Goal: Information Seeking & Learning: Learn about a topic

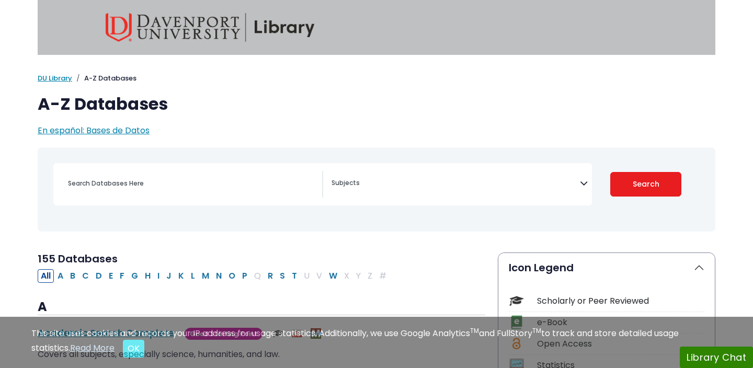
select select "Database Subject Filter"
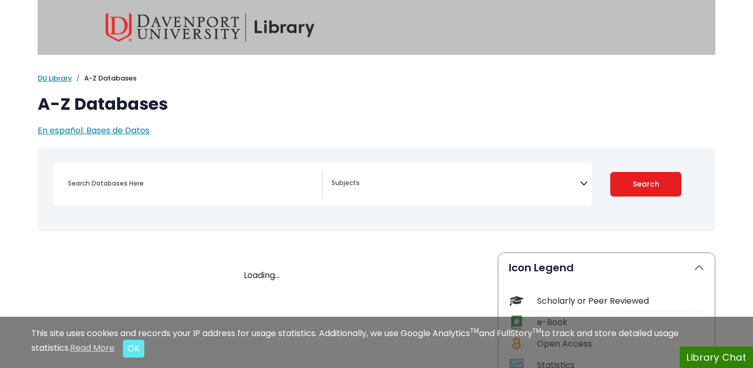
select select "Database Subject Filter"
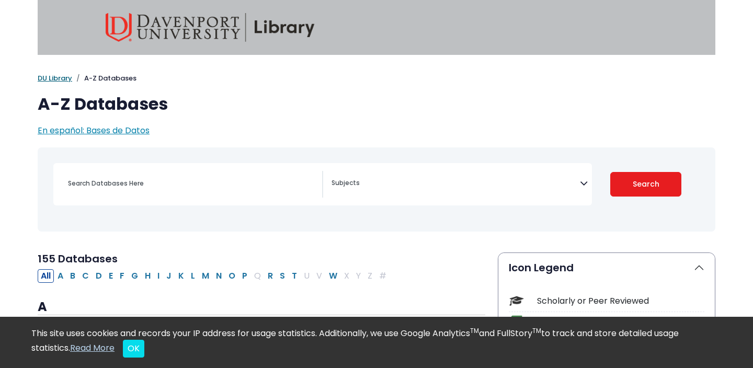
click at [63, 79] on link "DU Library" at bounding box center [55, 78] width 35 height 10
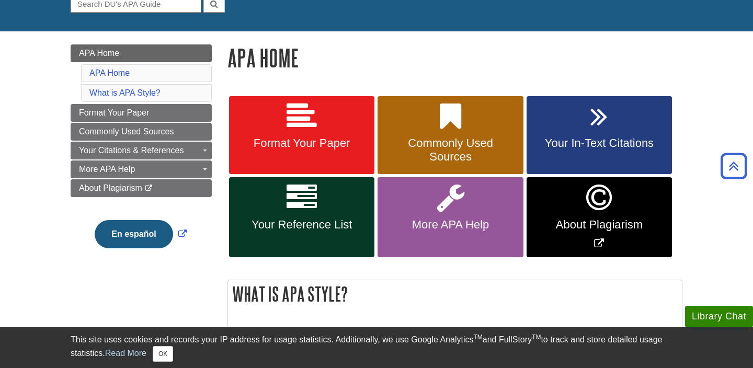
scroll to position [104, 0]
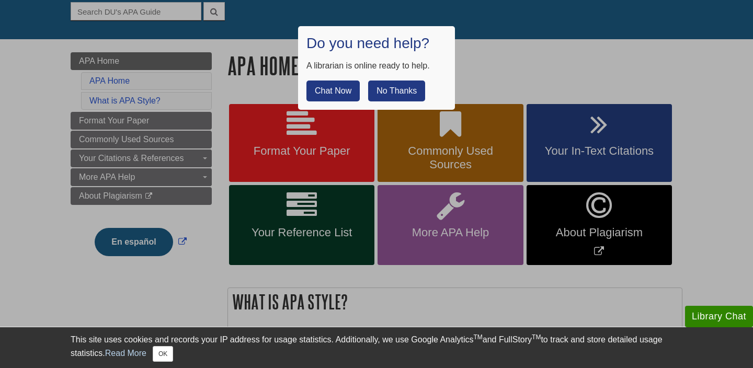
click at [393, 91] on button "No Thanks" at bounding box center [396, 91] width 57 height 21
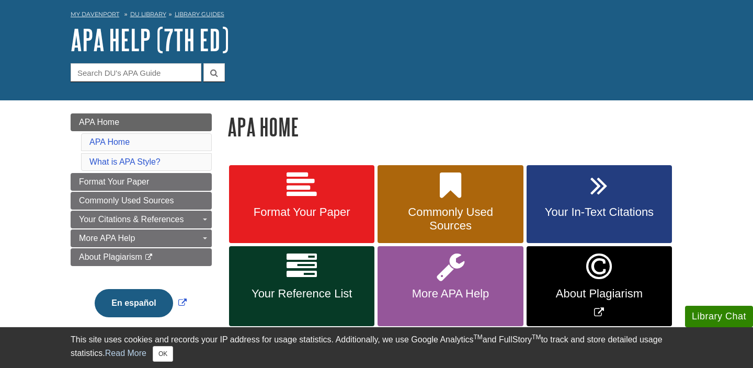
scroll to position [0, 0]
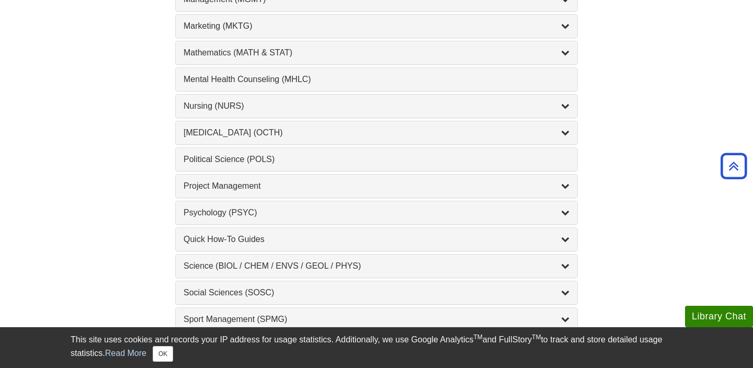
scroll to position [954, 0]
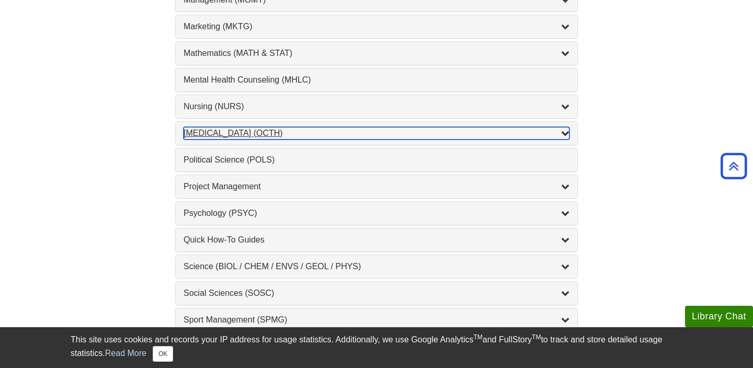
click at [229, 132] on div "Occupational Therapy (OCTH) , 2 guides" at bounding box center [376, 133] width 386 height 13
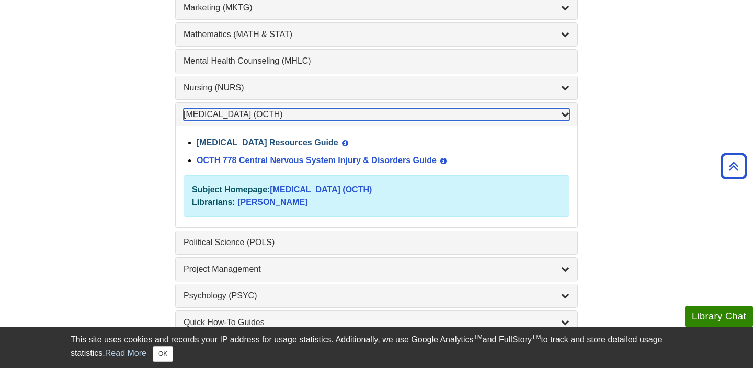
scroll to position [974, 0]
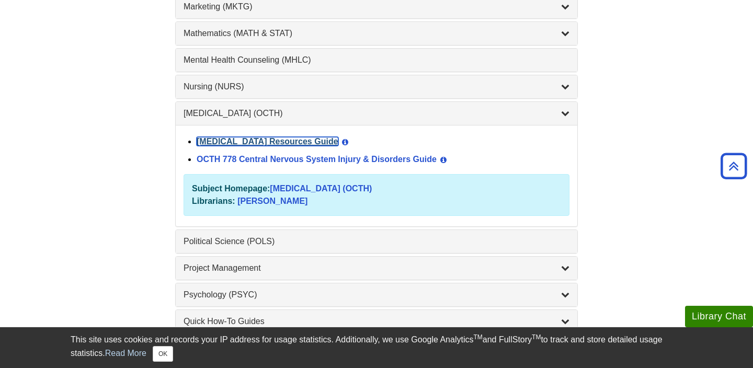
click at [235, 142] on link "[MEDICAL_DATA] Resources Guide" at bounding box center [268, 141] width 142 height 9
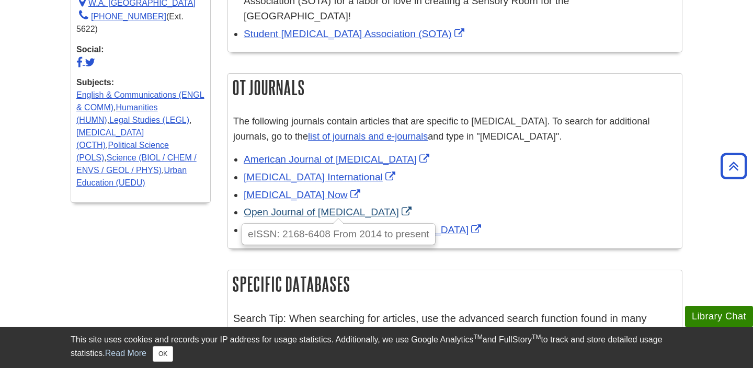
scroll to position [465, 0]
